Goal: Obtain resource: Obtain resource

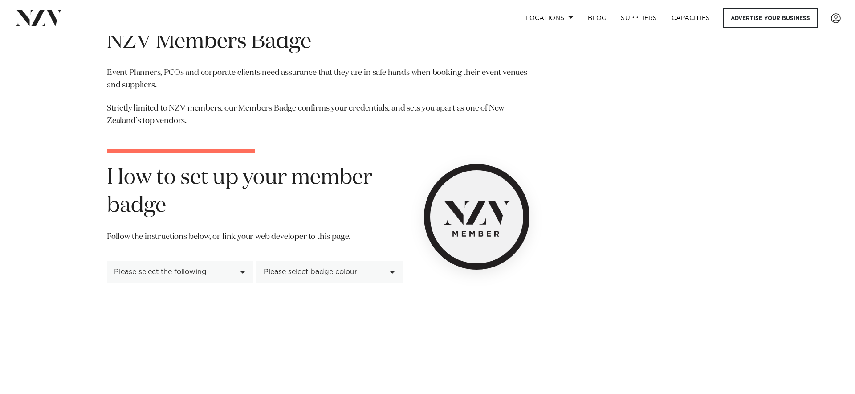
scroll to position [47, 0]
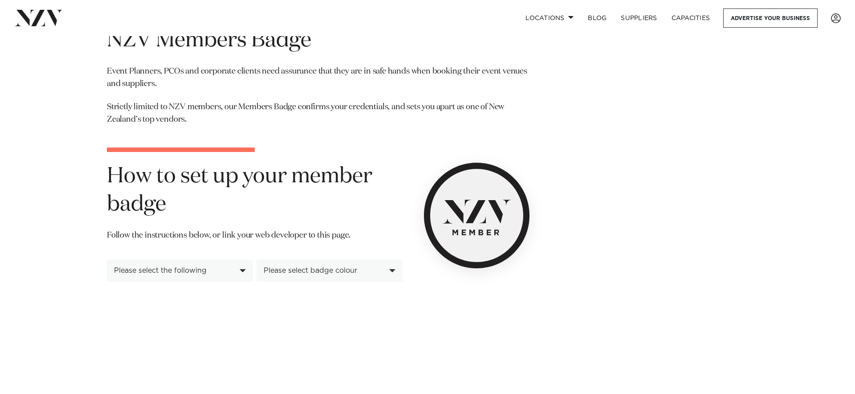
click at [384, 266] on div "Please select badge colour" at bounding box center [325, 270] width 122 height 8
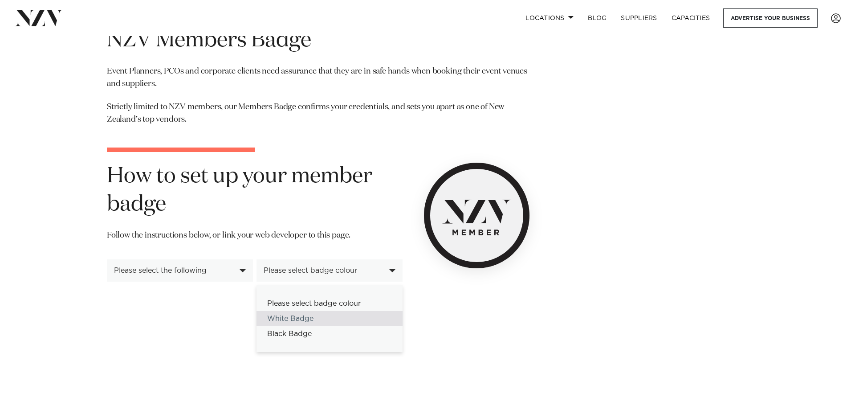
click at [330, 321] on div "White Badge" at bounding box center [330, 318] width 146 height 15
select select "*****"
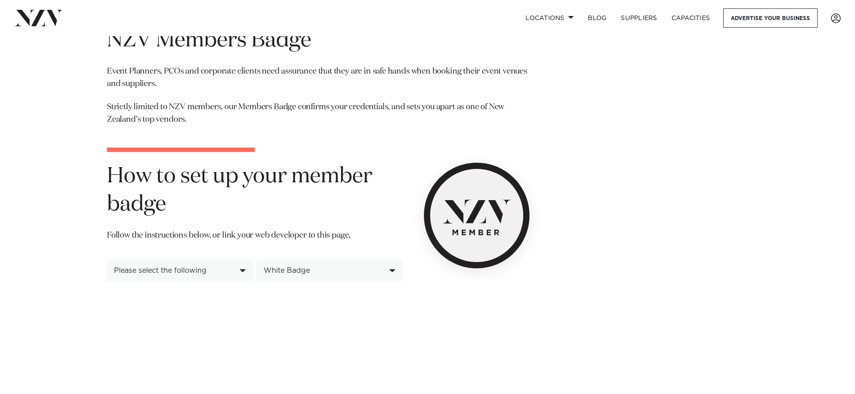
click at [230, 274] on div "Please select the following" at bounding box center [180, 270] width 146 height 22
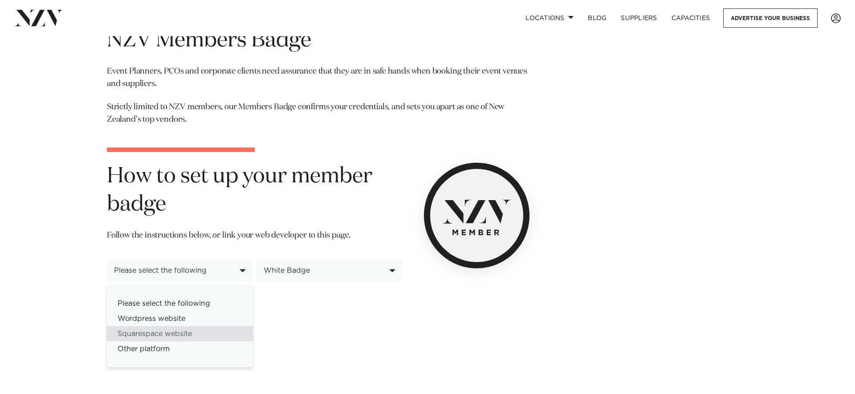
click at [187, 332] on div "Squarespace website" at bounding box center [180, 333] width 146 height 15
select select "**********"
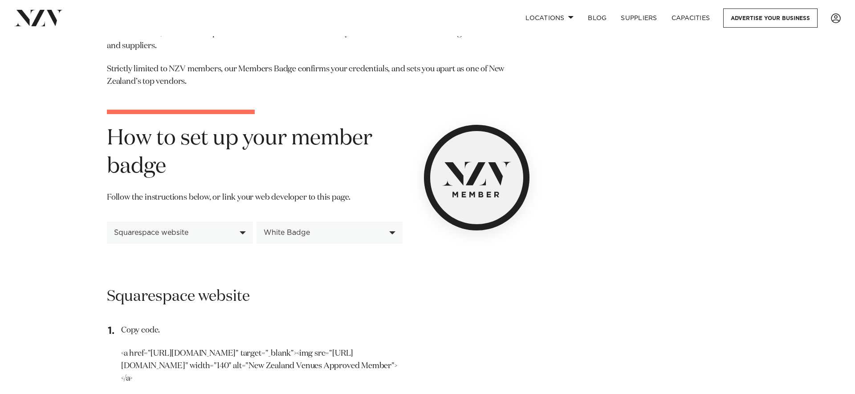
scroll to position [0, 0]
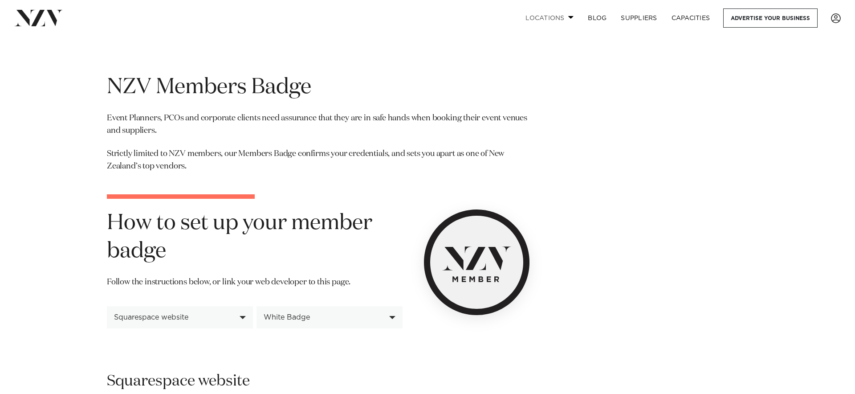
click at [570, 20] on link "Locations" at bounding box center [549, 17] width 62 height 19
select select "**********"
select select "*****"
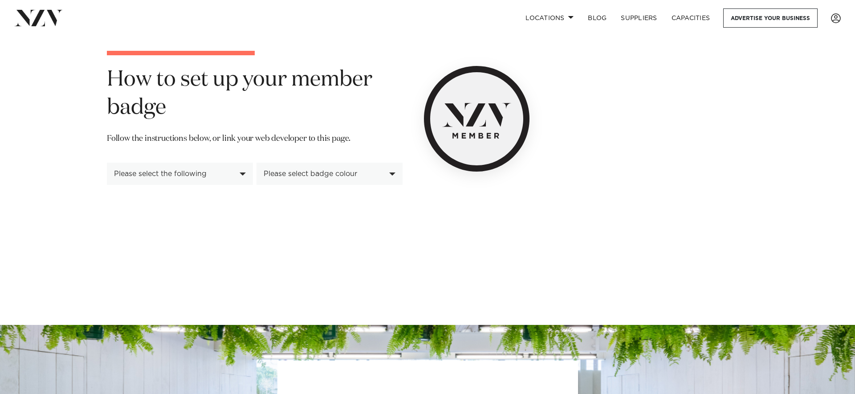
scroll to position [187, 0]
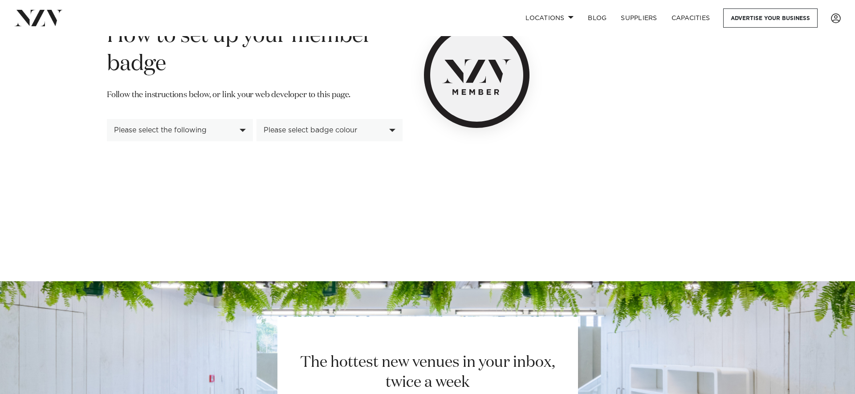
click at [230, 126] on div "Please select the following" at bounding box center [175, 130] width 122 height 8
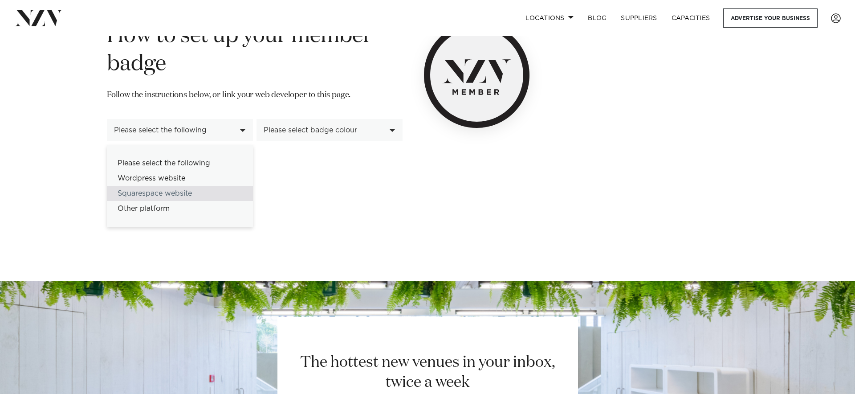
click at [211, 194] on div "Squarespace website" at bounding box center [180, 193] width 146 height 15
select select "**********"
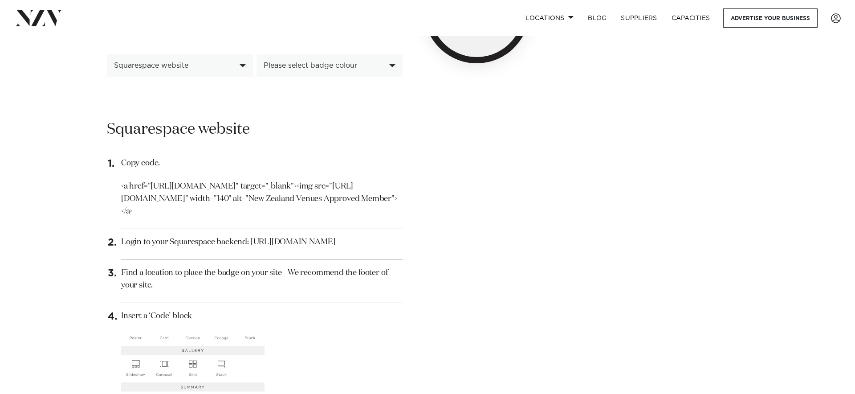
scroll to position [251, 0]
click at [324, 70] on div "Please select badge colour" at bounding box center [330, 66] width 146 height 22
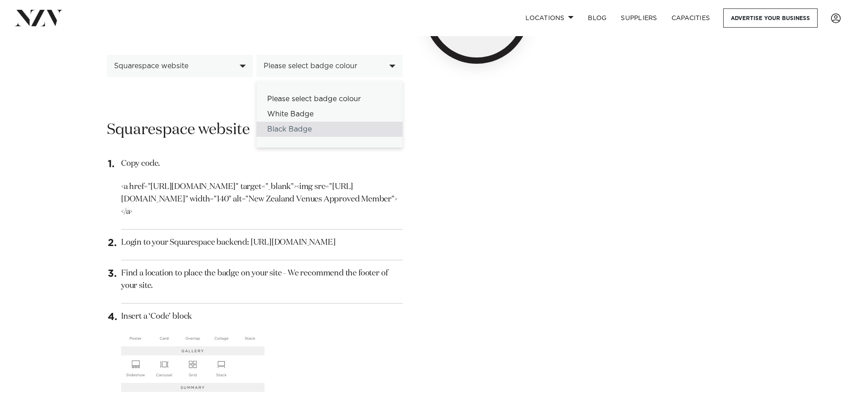
click at [312, 128] on div "Black Badge" at bounding box center [330, 129] width 146 height 15
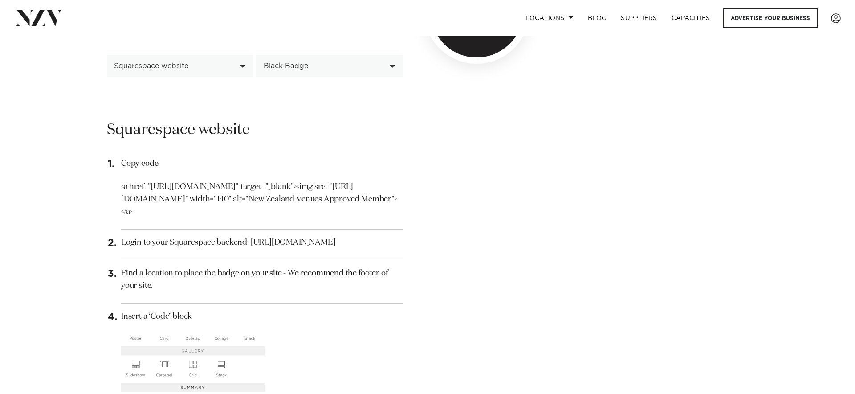
click at [314, 65] on div "Black Badge" at bounding box center [325, 66] width 122 height 8
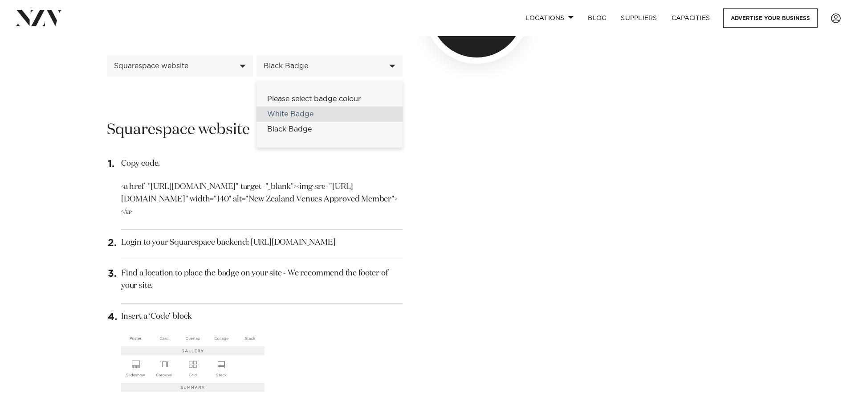
click at [301, 108] on div "White Badge" at bounding box center [330, 113] width 146 height 15
select select "*****"
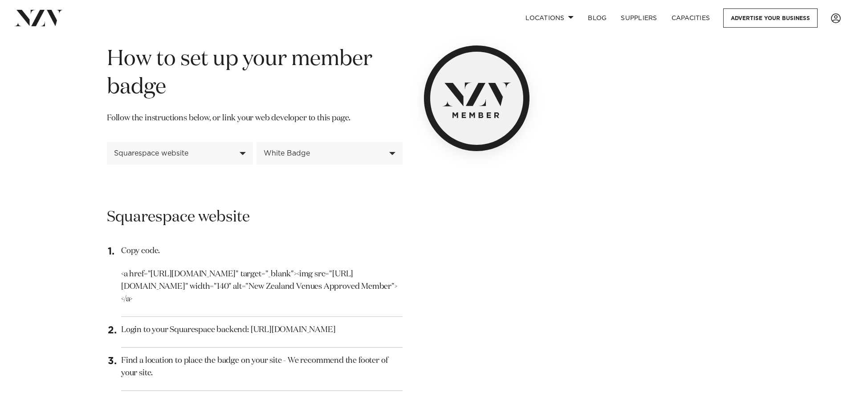
scroll to position [158, 0]
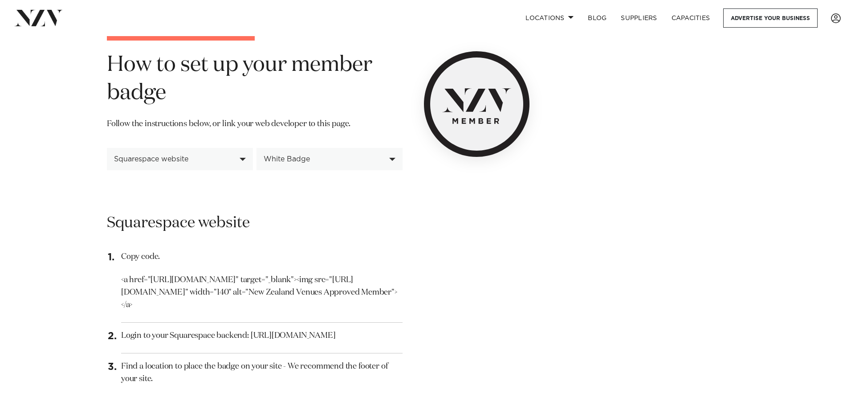
click at [128, 163] on div "Squarespace website" at bounding box center [180, 159] width 146 height 22
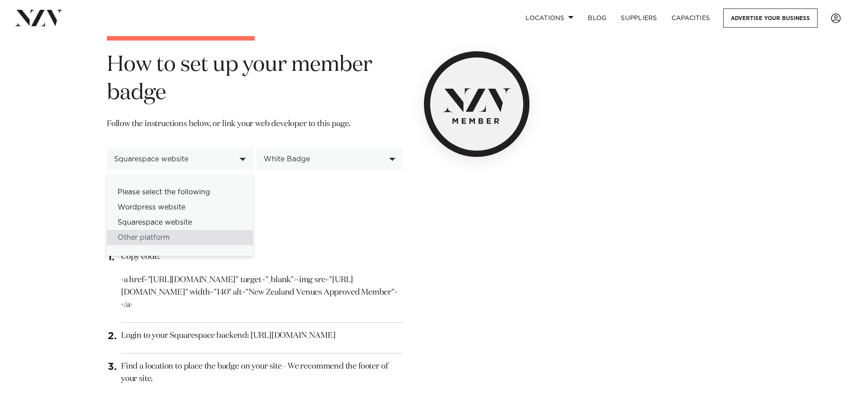
click at [132, 233] on div "Other platform" at bounding box center [180, 237] width 146 height 15
select select "******"
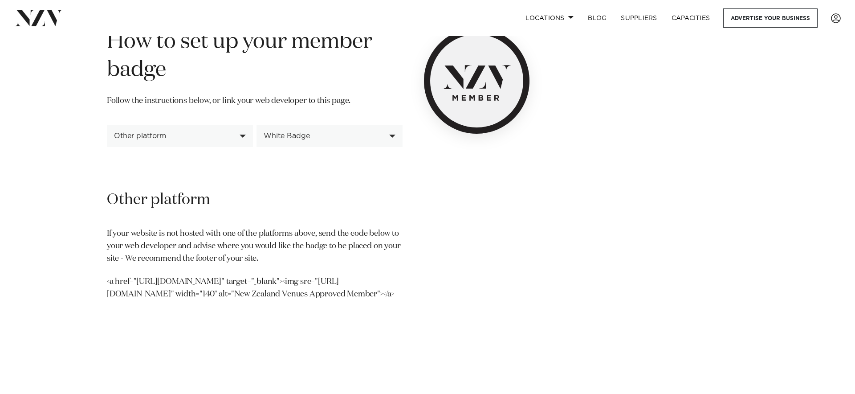
scroll to position [179, 0]
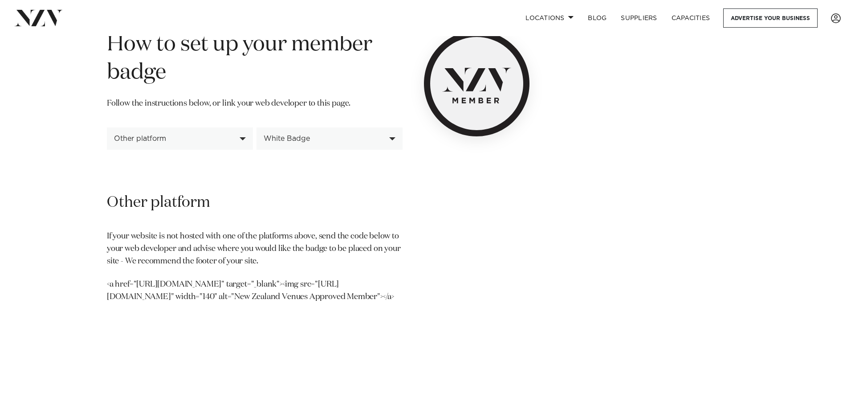
click at [292, 143] on div "White Badge" at bounding box center [325, 139] width 122 height 8
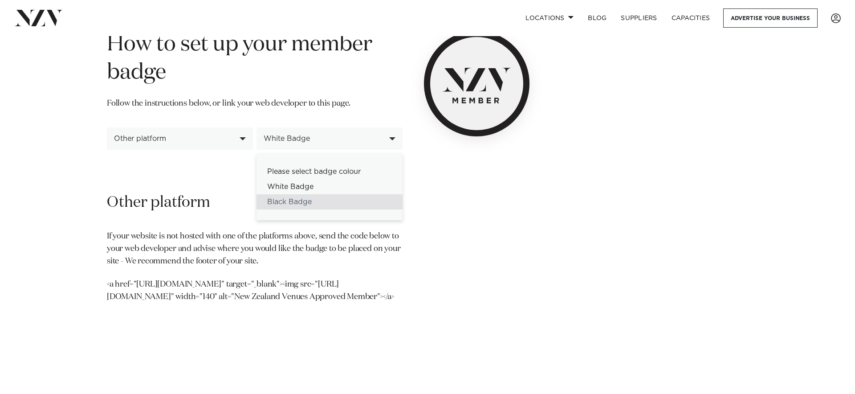
click at [285, 198] on div "Black Badge" at bounding box center [330, 201] width 146 height 15
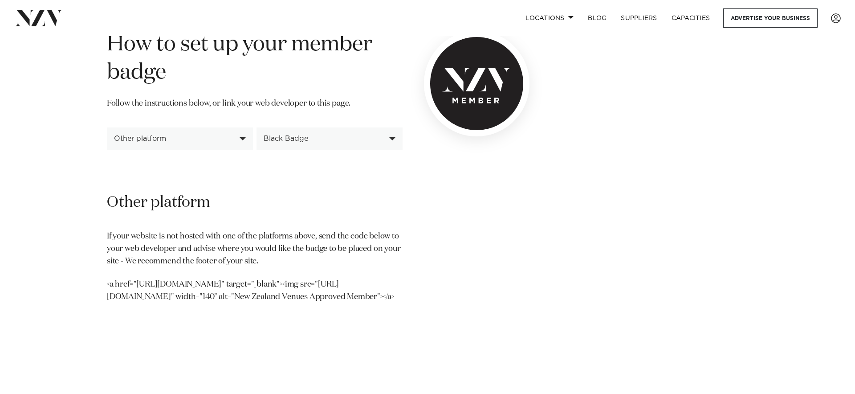
click at [295, 140] on div "Black Badge" at bounding box center [325, 139] width 122 height 8
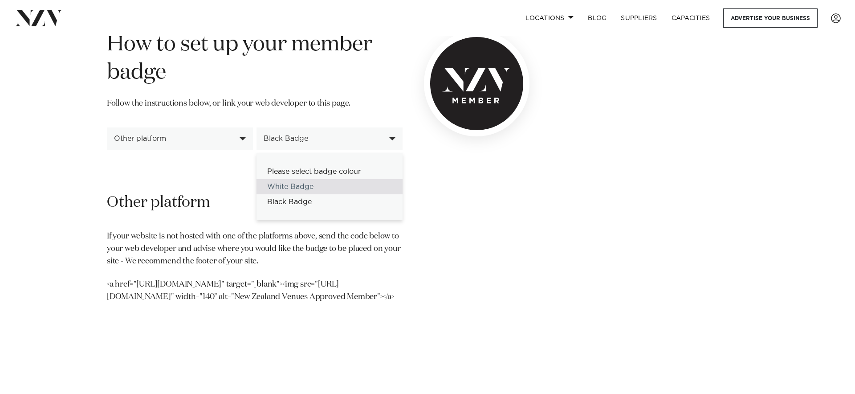
click at [288, 185] on div "White Badge" at bounding box center [330, 186] width 146 height 15
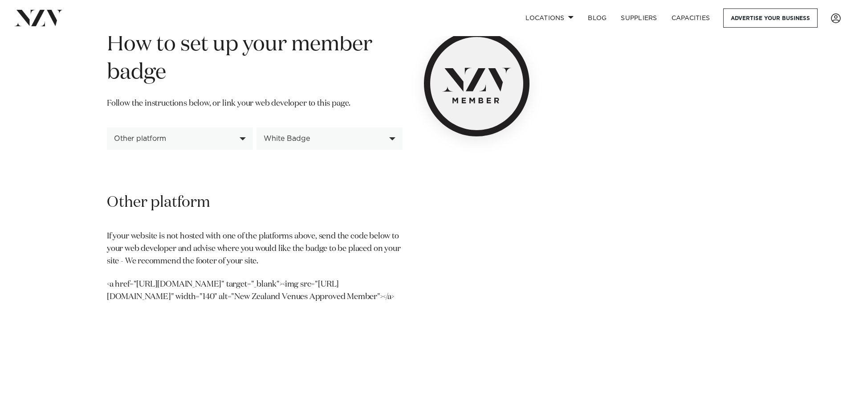
click at [270, 176] on div "Wordpress website Copy code. <a href="[URL][DOMAIN_NAME]" target="_blank"><img …" at bounding box center [255, 226] width 296 height 153
click at [305, 142] on div "White Badge" at bounding box center [325, 139] width 122 height 8
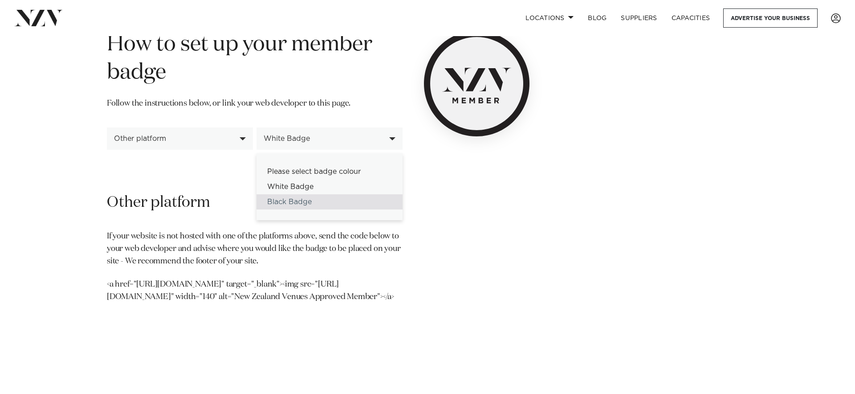
click at [291, 199] on div "Black Badge" at bounding box center [330, 201] width 146 height 15
select select "*****"
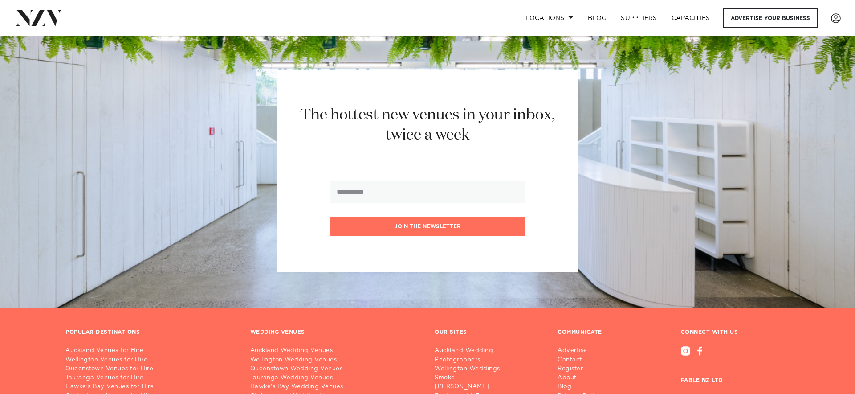
scroll to position [696, 0]
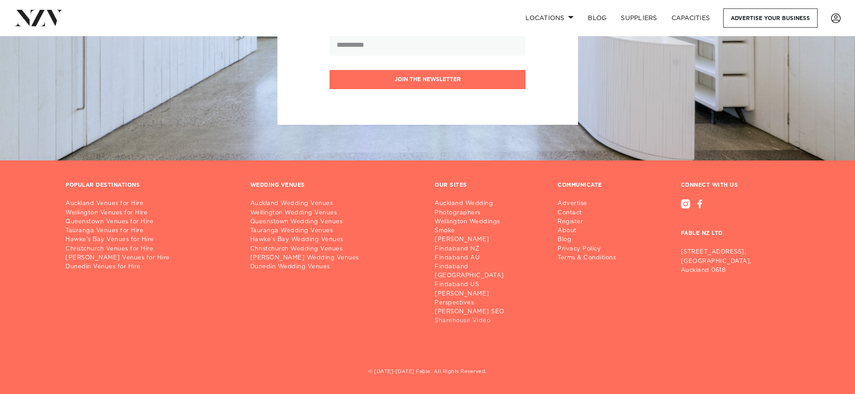
click at [464, 321] on link "Sharehouse Video" at bounding box center [489, 320] width 109 height 9
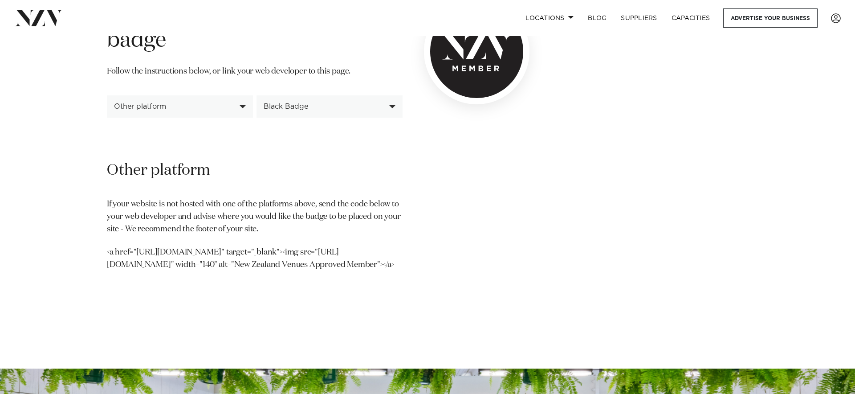
scroll to position [212, 0]
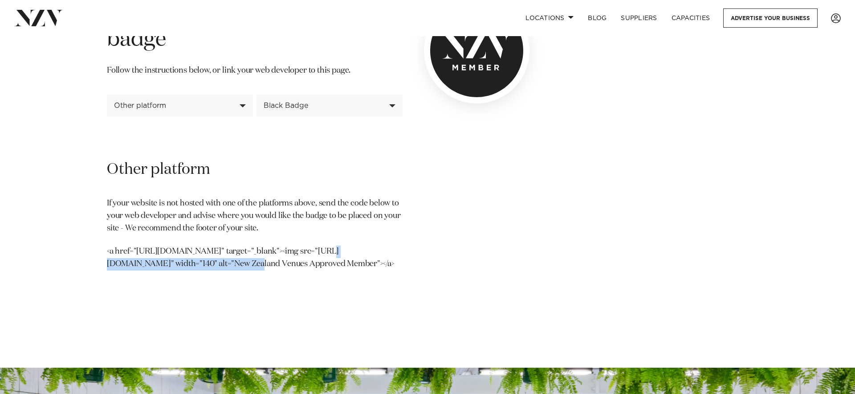
drag, startPoint x: 124, startPoint y: 264, endPoint x: 265, endPoint y: 265, distance: 141.7
click at [265, 265] on p "<a href="[URL][DOMAIN_NAME]" target="_blank"><img src="[URL][DOMAIN_NAME]" widt…" at bounding box center [255, 257] width 296 height 25
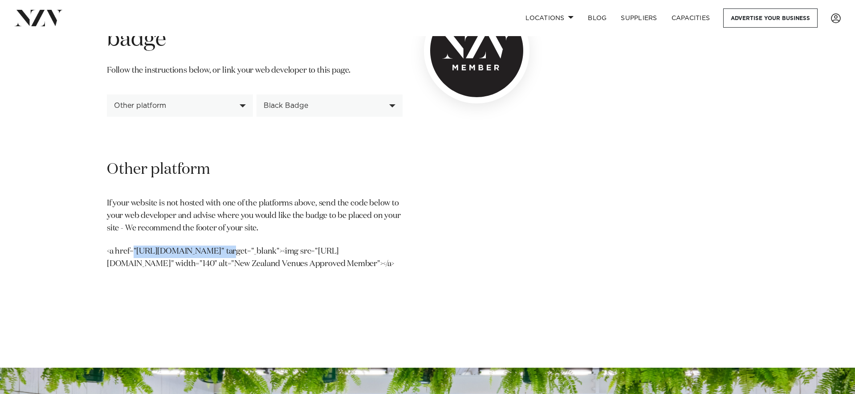
drag, startPoint x: 216, startPoint y: 253, endPoint x: 126, endPoint y: 253, distance: 90.0
click at [126, 253] on p "<a href="[URL][DOMAIN_NAME]" target="_blank"><img src="[URL][DOMAIN_NAME]" widt…" at bounding box center [255, 257] width 296 height 25
click at [236, 256] on p "<a href="[URL][DOMAIN_NAME]" target="_blank"><img src="[URL][DOMAIN_NAME]" widt…" at bounding box center [255, 257] width 296 height 25
drag, startPoint x: 196, startPoint y: 277, endPoint x: 105, endPoint y: 254, distance: 93.2
click at [105, 254] on div "NZV Members Badge Event Planners, PCOs and corporate clients need assurance tha…" at bounding box center [318, 77] width 437 height 430
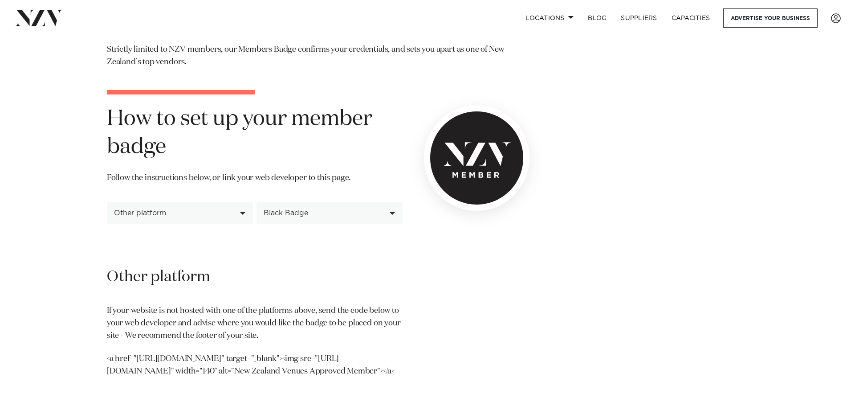
scroll to position [103, 0]
click at [414, 251] on div "**********" at bounding box center [318, 253] width 423 height 294
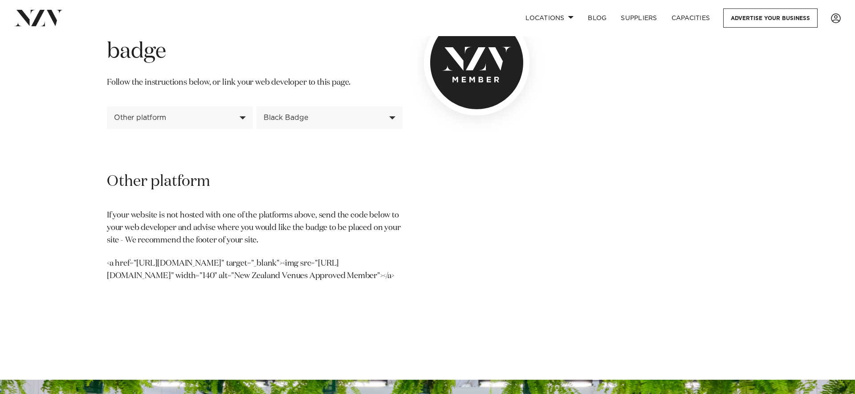
scroll to position [0, 0]
